Goal: Transaction & Acquisition: Download file/media

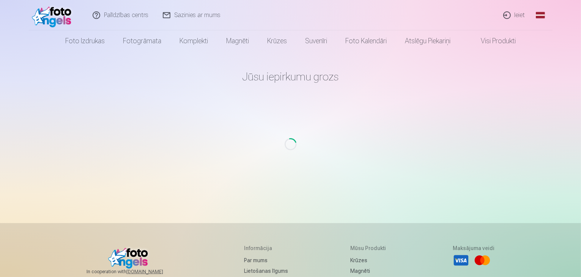
click at [438, 113] on main "Jūsu iepirkumu grozs Loading..." at bounding box center [290, 128] width 443 height 153
click at [519, 14] on link "Ieiet" at bounding box center [514, 15] width 36 height 30
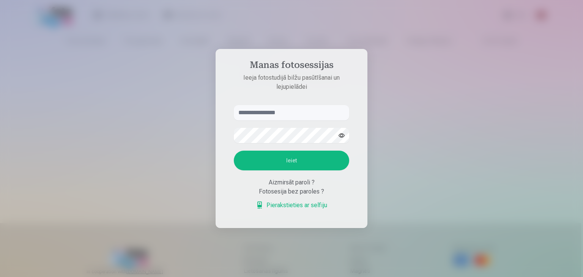
type input "*"
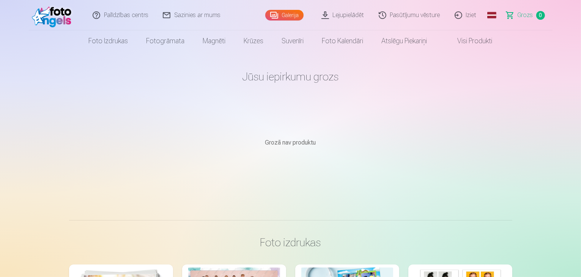
click at [346, 14] on link "Lejupielādēt" at bounding box center [342, 15] width 57 height 30
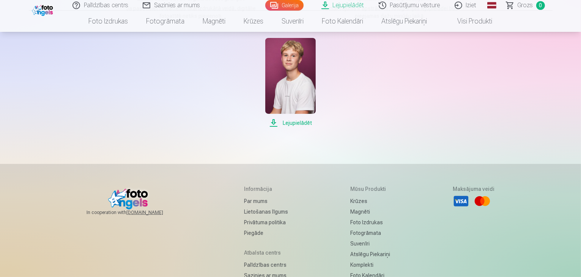
scroll to position [114, 0]
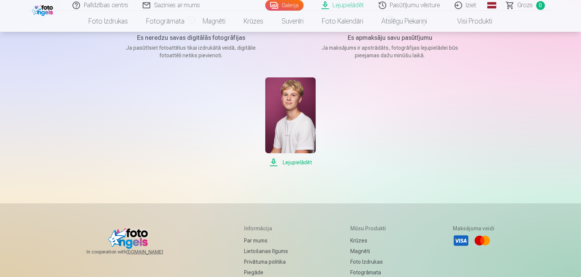
click at [293, 164] on span "Lejupielādēt" at bounding box center [290, 162] width 50 height 9
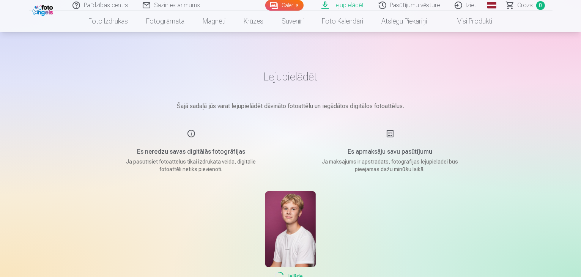
scroll to position [152, 0]
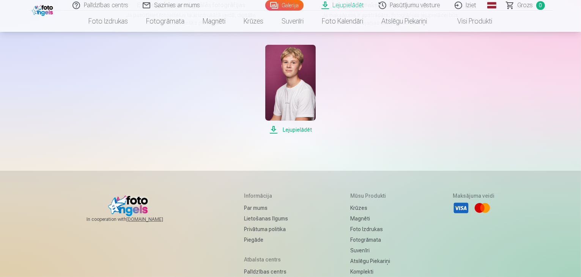
scroll to position [190, 0]
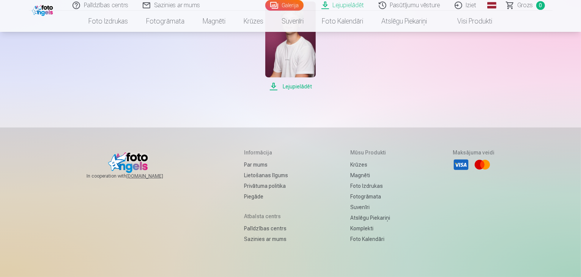
click at [295, 87] on span "Lejupielādēt" at bounding box center [290, 86] width 50 height 9
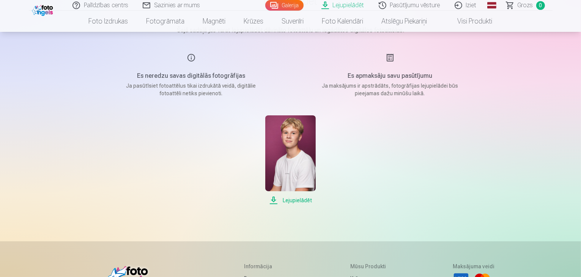
click at [465, 8] on link "Iziet" at bounding box center [466, 5] width 36 height 11
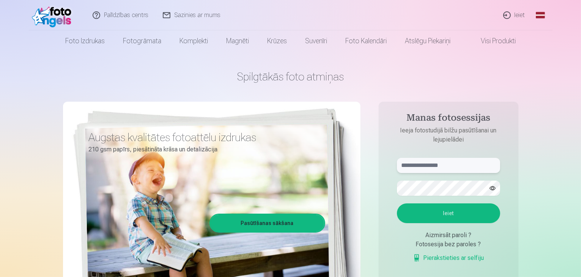
click at [448, 163] on input "text" at bounding box center [448, 165] width 103 height 15
type input "**********"
click at [397, 203] on button "Ieiet" at bounding box center [448, 213] width 103 height 20
